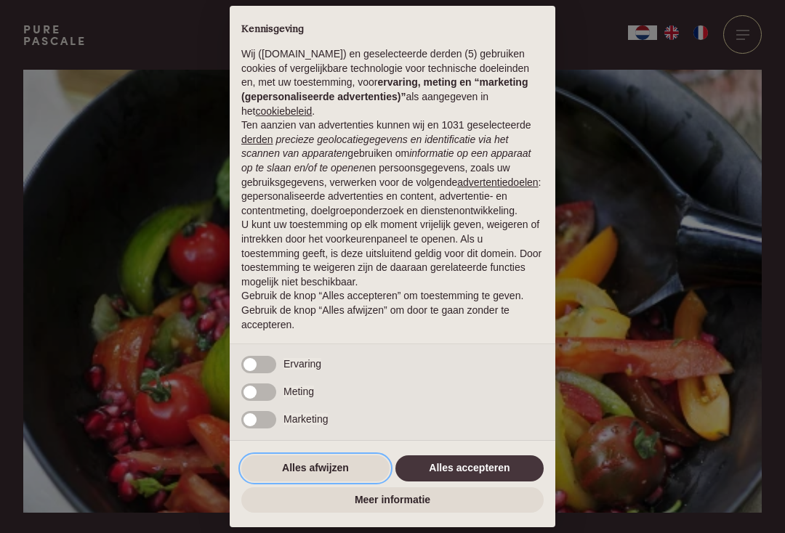
click at [318, 464] on button "Alles afwijzen" at bounding box center [315, 469] width 148 height 26
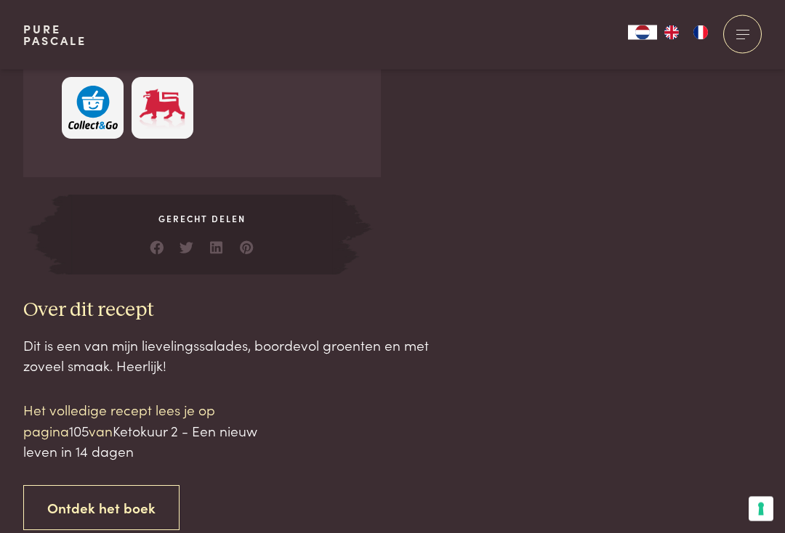
scroll to position [1239, 0]
click at [409, 432] on div "Dit is een van mijn lievelingssalades, boordevol groenten en met zoveel smaak. …" at bounding box center [234, 433] width 422 height 196
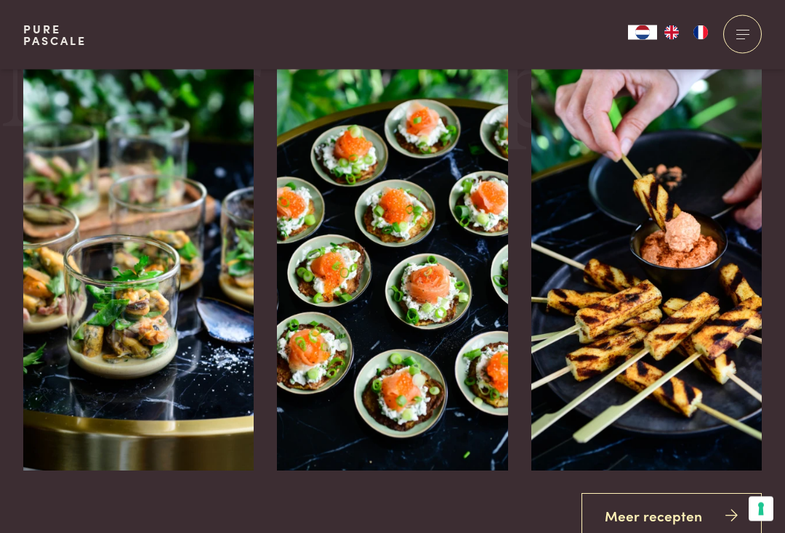
scroll to position [2484, 0]
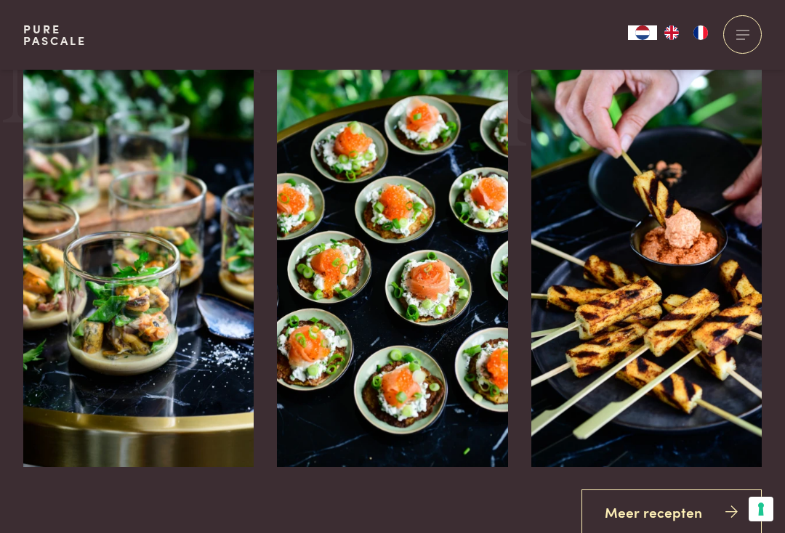
click at [626, 194] on img at bounding box center [646, 249] width 231 height 436
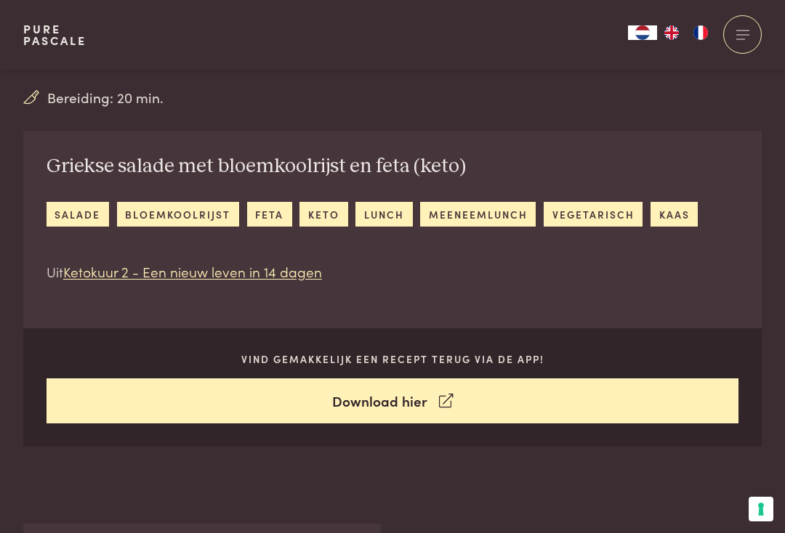
scroll to position [448, 0]
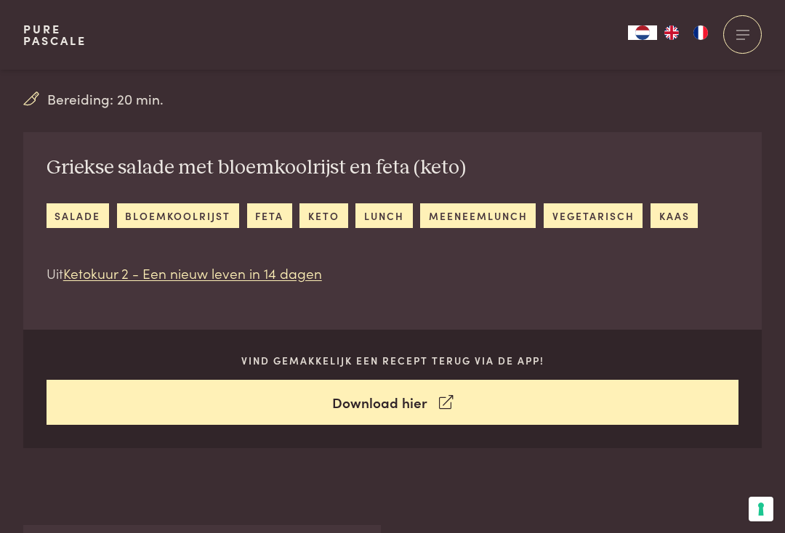
click at [81, 211] on link "salade" at bounding box center [78, 216] width 63 height 24
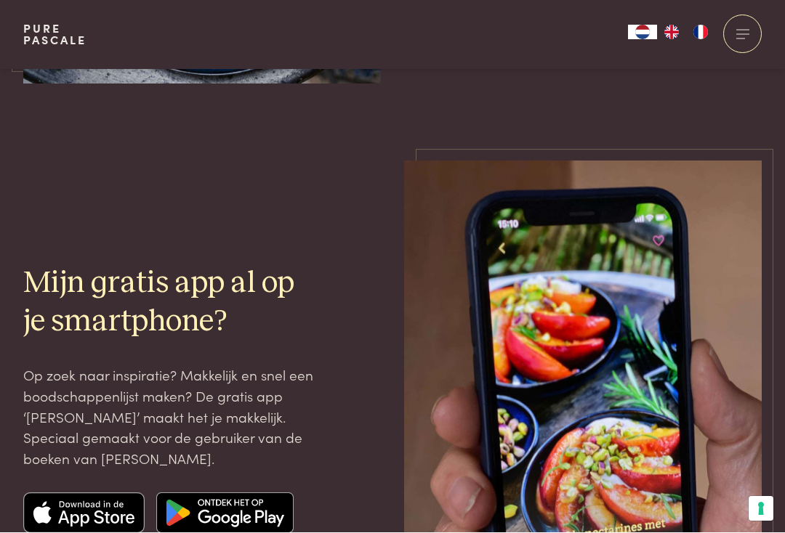
scroll to position [1544, 0]
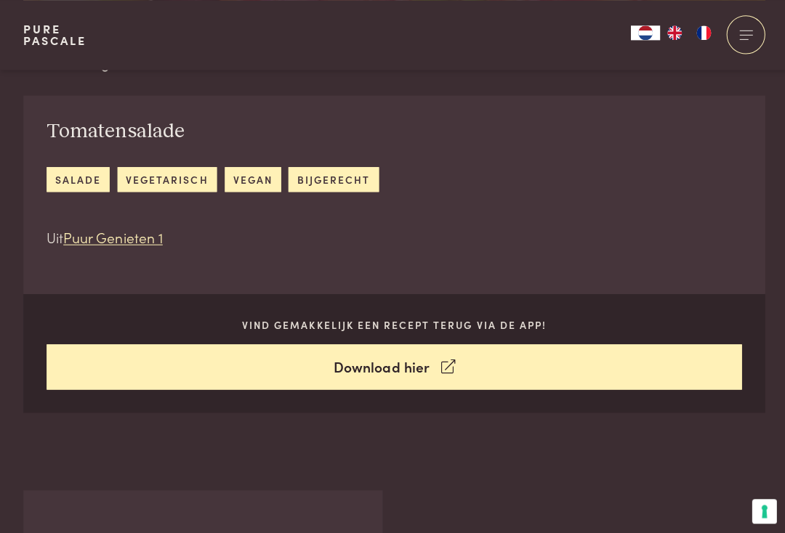
scroll to position [484, 0]
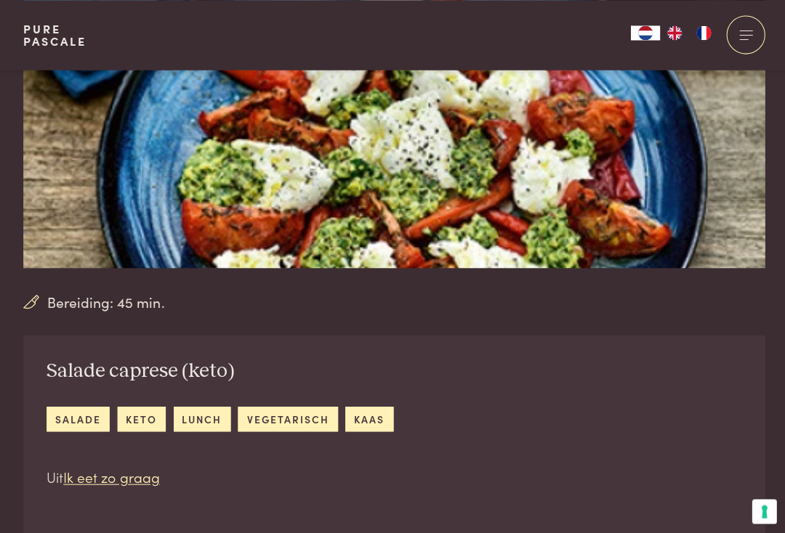
scroll to position [233, 0]
